Goal: Navigation & Orientation: Find specific page/section

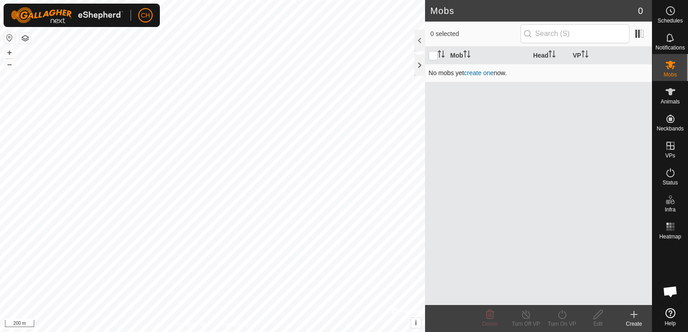
click at [474, 69] on link "create one" at bounding box center [479, 72] width 30 height 7
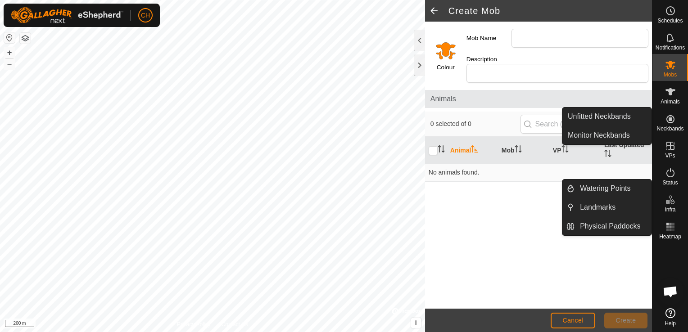
click at [671, 124] on icon at bounding box center [670, 119] width 11 height 11
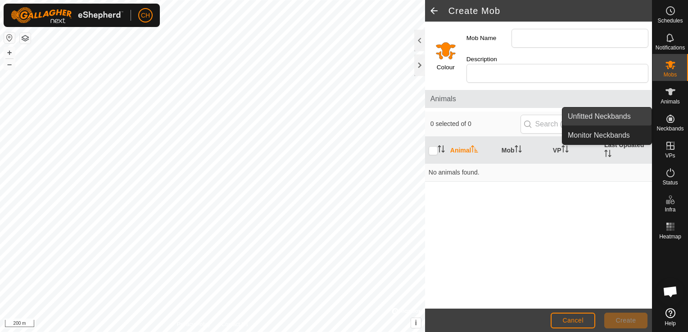
click at [623, 121] on link "Unfitted Neckbands" at bounding box center [607, 117] width 89 height 18
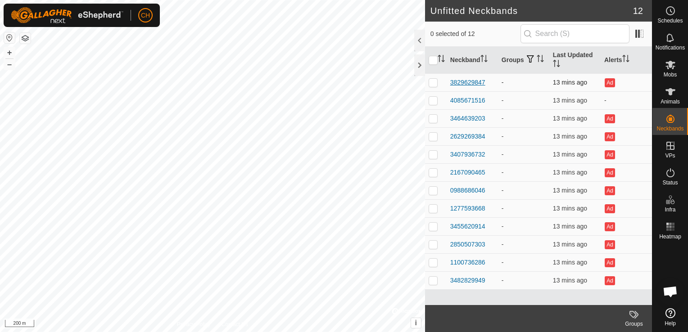
click at [460, 83] on div "3829629847" at bounding box center [468, 82] width 35 height 9
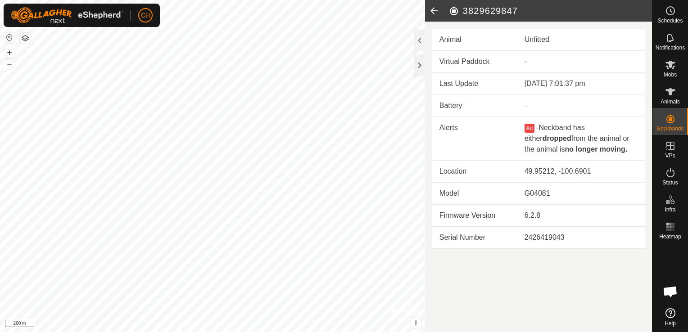
click at [433, 8] on icon at bounding box center [434, 11] width 18 height 22
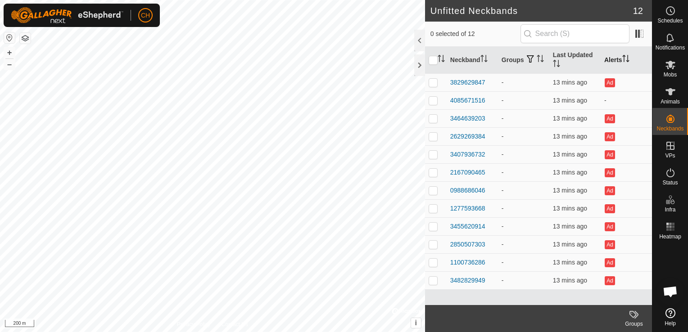
click at [613, 63] on th "Alerts" at bounding box center [626, 60] width 51 height 27
click at [460, 279] on div "4085671516" at bounding box center [468, 280] width 35 height 9
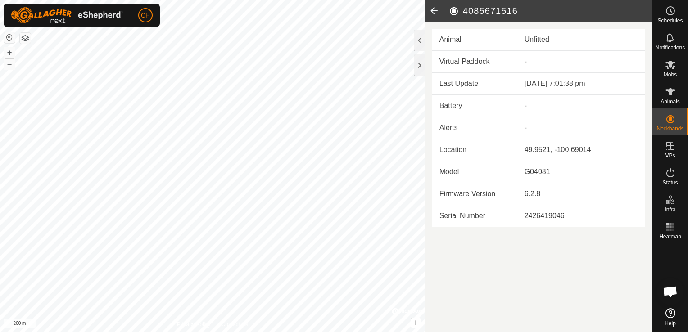
click at [434, 9] on icon at bounding box center [434, 11] width 18 height 22
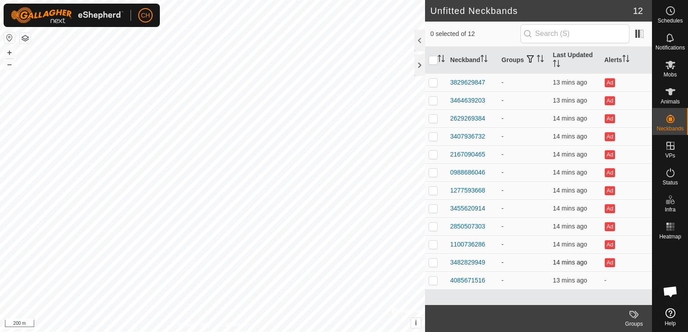
click at [571, 268] on td "14 mins ago" at bounding box center [575, 263] width 51 height 18
click at [524, 261] on td "-" at bounding box center [523, 263] width 51 height 18
click at [479, 264] on div "3482829949" at bounding box center [468, 262] width 35 height 9
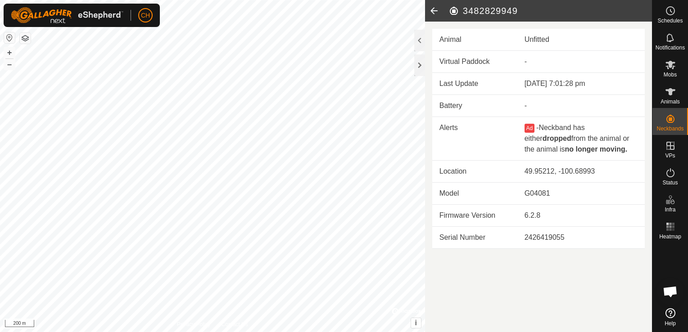
click at [435, 16] on icon at bounding box center [434, 11] width 18 height 22
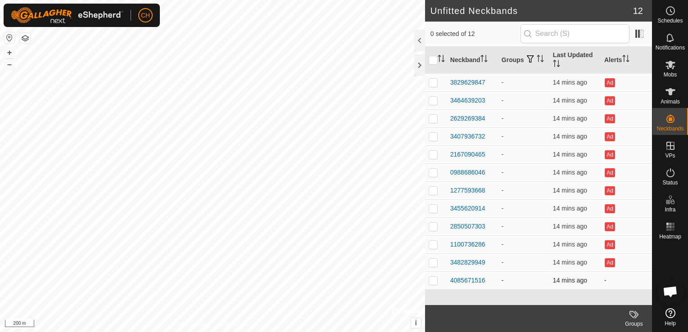
click at [606, 282] on td "-" at bounding box center [626, 281] width 51 height 18
click at [633, 33] on span at bounding box center [640, 34] width 14 height 14
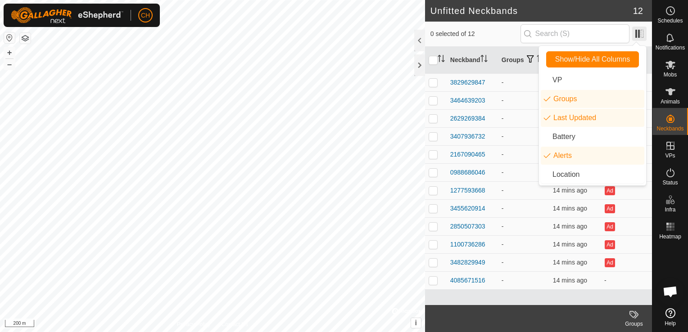
click at [633, 33] on span at bounding box center [640, 34] width 14 height 14
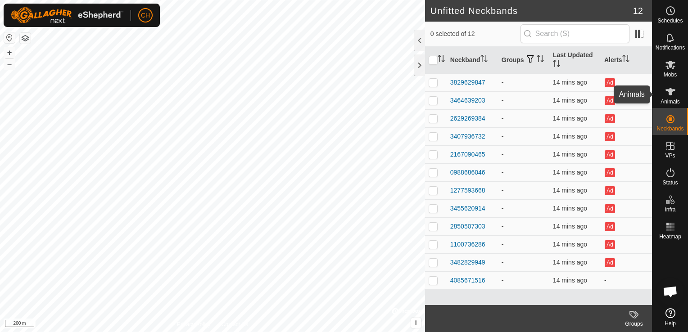
click at [679, 96] on div "Animals" at bounding box center [671, 94] width 36 height 27
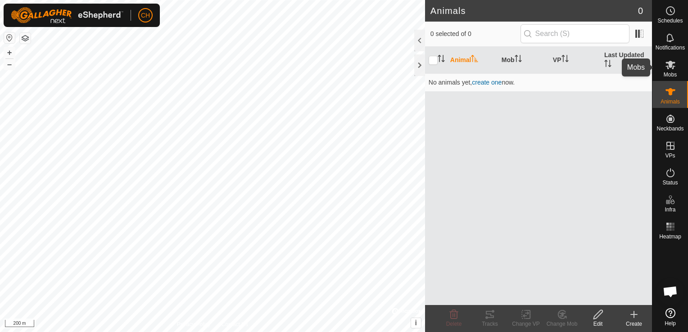
click at [674, 72] on span "Mobs" at bounding box center [670, 74] width 13 height 5
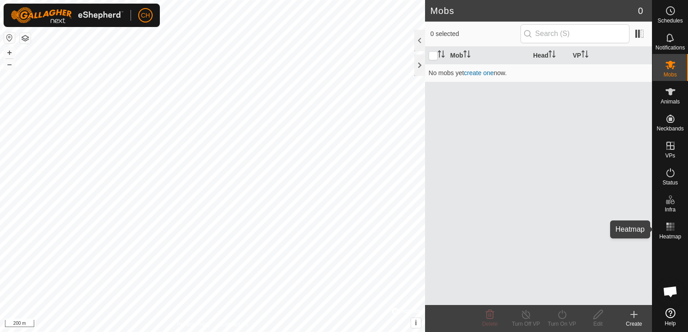
click at [674, 233] on es-heatmap-svg-icon at bounding box center [671, 227] width 16 height 14
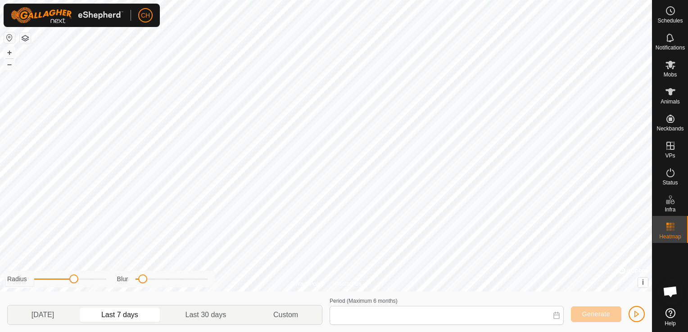
type input "[DATE] - [DATE]"
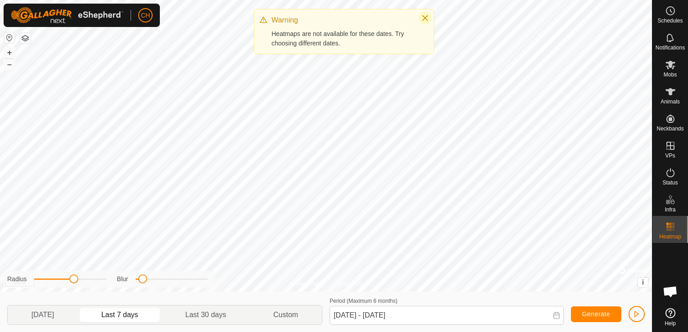
click at [428, 20] on icon "Close" at bounding box center [425, 17] width 7 height 7
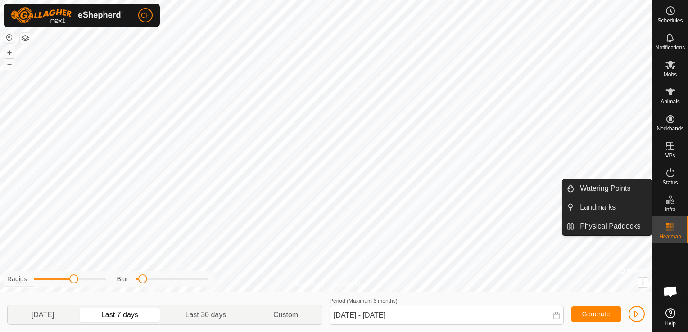
click at [671, 207] on span "Infra" at bounding box center [670, 209] width 11 height 5
click at [670, 204] on icon at bounding box center [670, 200] width 11 height 11
drag, startPoint x: 673, startPoint y: 214, endPoint x: 672, endPoint y: 207, distance: 7.7
click at [672, 207] on span "Infra" at bounding box center [670, 209] width 11 height 5
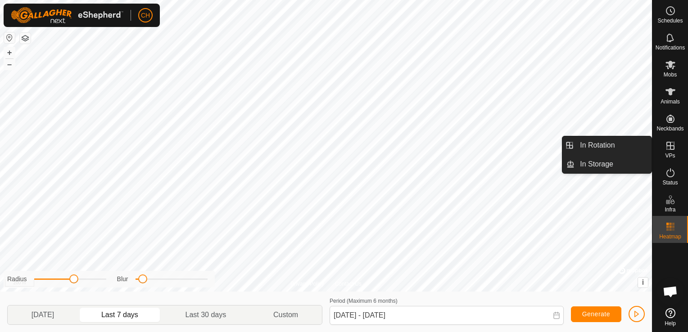
click at [667, 155] on span "VPs" at bounding box center [670, 155] width 10 height 5
click at [598, 147] on link "In Rotation" at bounding box center [613, 146] width 77 height 18
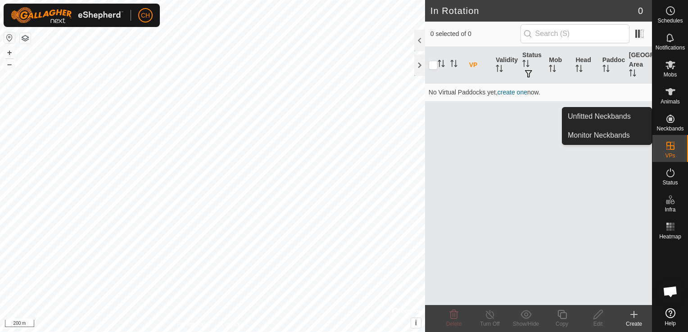
click at [678, 128] on span "Neckbands" at bounding box center [670, 128] width 27 height 5
click at [668, 122] on icon at bounding box center [671, 119] width 8 height 8
click at [623, 135] on link "Monitor Neckbands" at bounding box center [607, 136] width 89 height 18
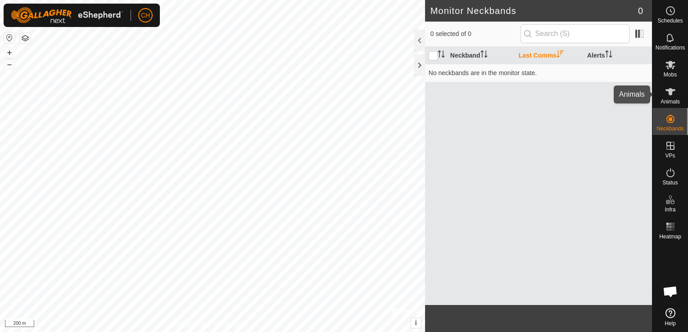
click at [668, 100] on span "Animals" at bounding box center [670, 101] width 19 height 5
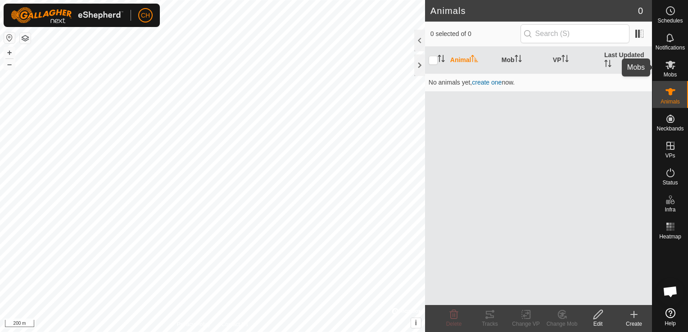
click at [665, 75] on span "Mobs" at bounding box center [670, 74] width 13 height 5
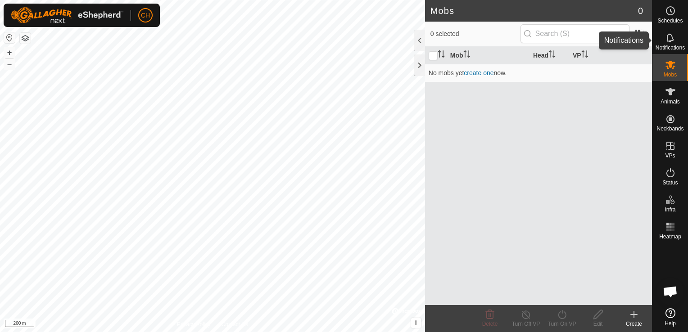
click at [666, 48] on span "Notifications" at bounding box center [670, 47] width 29 height 5
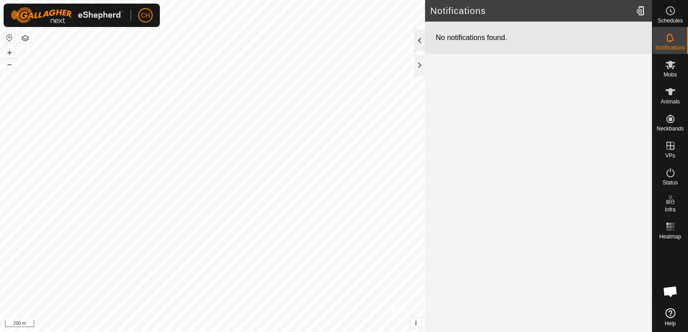
click at [418, 44] on div at bounding box center [419, 41] width 11 height 22
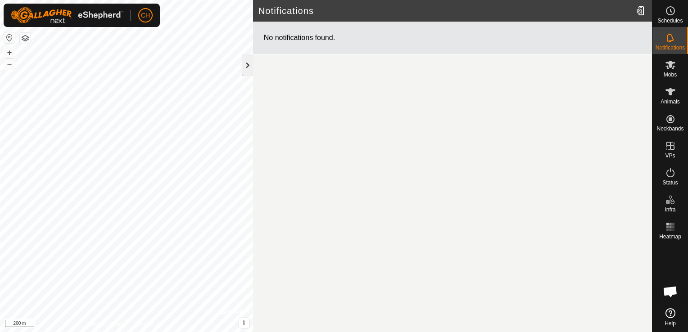
click at [249, 66] on div at bounding box center [247, 66] width 11 height 22
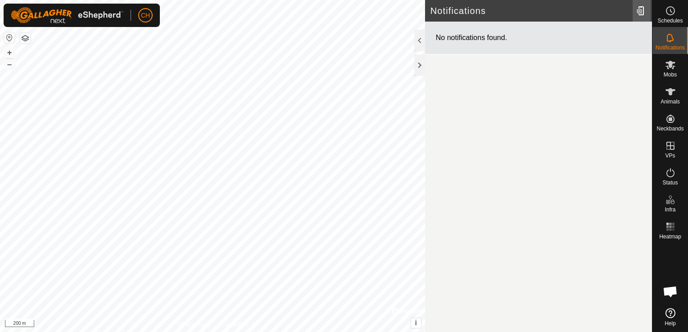
click at [639, 10] on div at bounding box center [642, 10] width 18 height 25
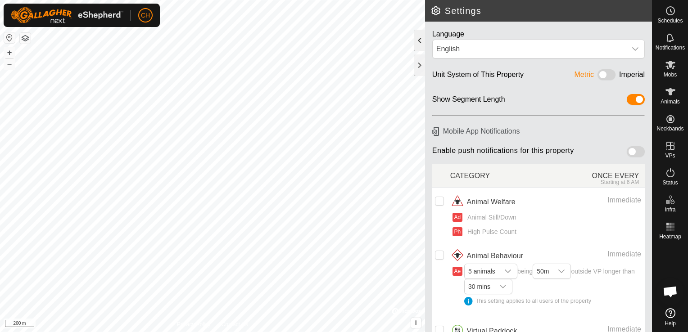
click at [418, 34] on div at bounding box center [419, 41] width 11 height 22
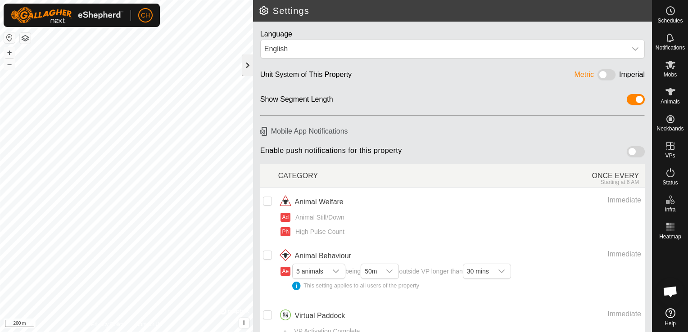
drag, startPoint x: 249, startPoint y: 37, endPoint x: 251, endPoint y: 61, distance: 24.0
click at [249, 39] on div at bounding box center [247, 55] width 11 height 50
click at [252, 64] on div at bounding box center [247, 66] width 11 height 22
